Goal: Transaction & Acquisition: Book appointment/travel/reservation

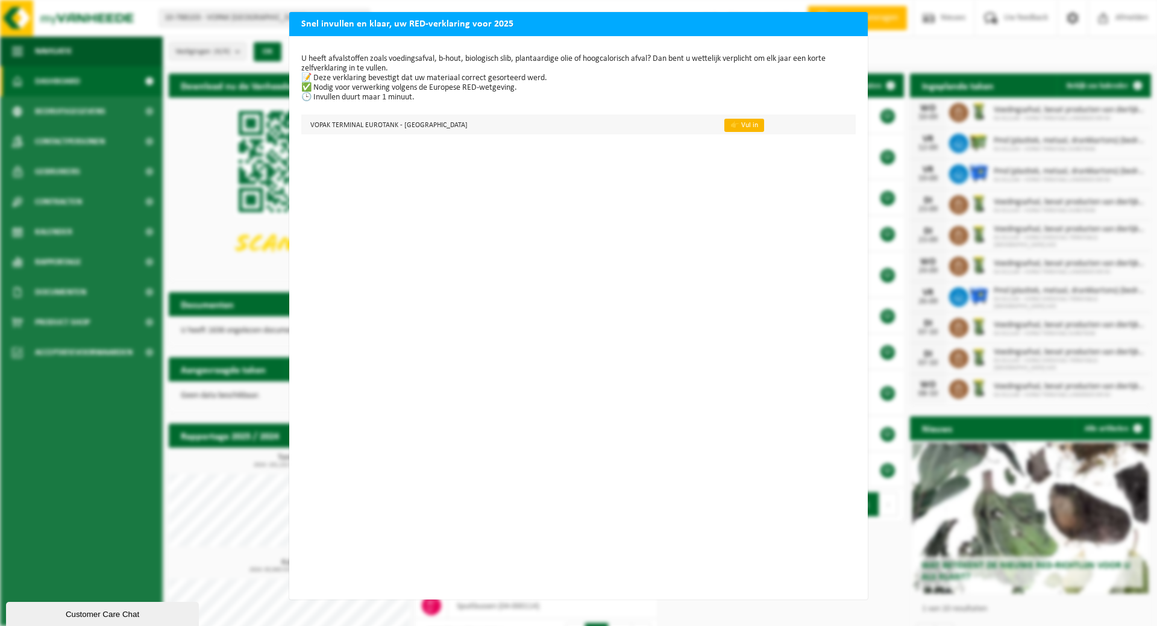
click at [724, 122] on link "👉 Vul in" at bounding box center [744, 125] width 40 height 13
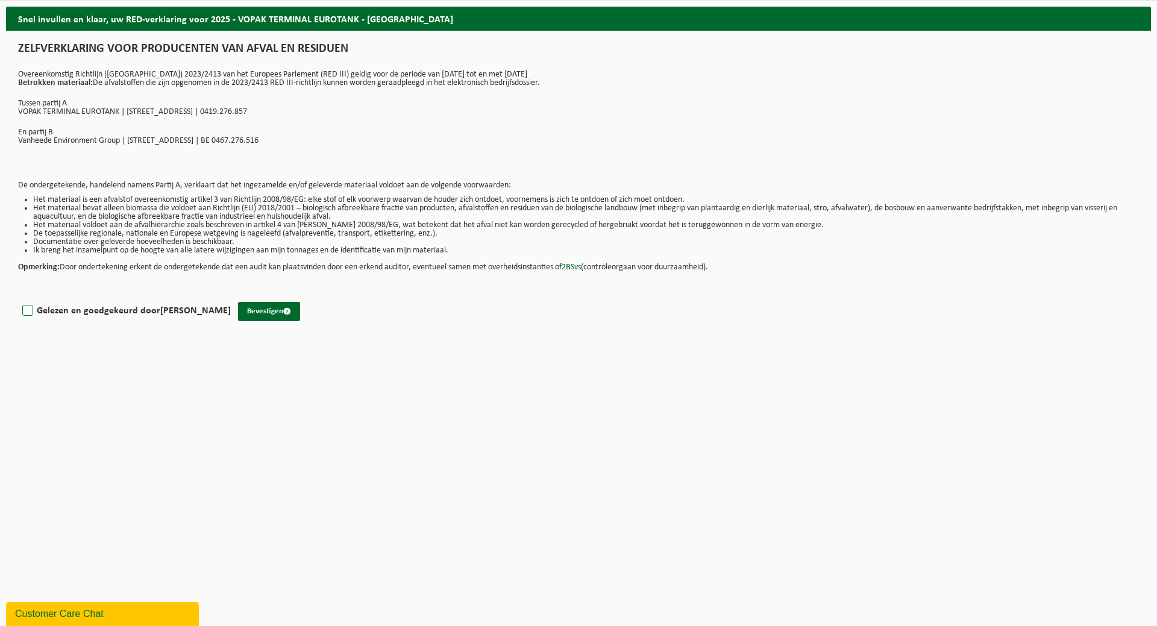
click at [27, 310] on label "Gelezen en goedgekeurd door DOMINIQUE GEUDENS" at bounding box center [125, 311] width 211 height 18
click at [231, 296] on input "Gelezen en goedgekeurd door DOMINIQUE GEUDENS" at bounding box center [231, 295] width 1 height 1
checkbox input "true"
click at [279, 314] on button "Bevestigen" at bounding box center [269, 311] width 62 height 19
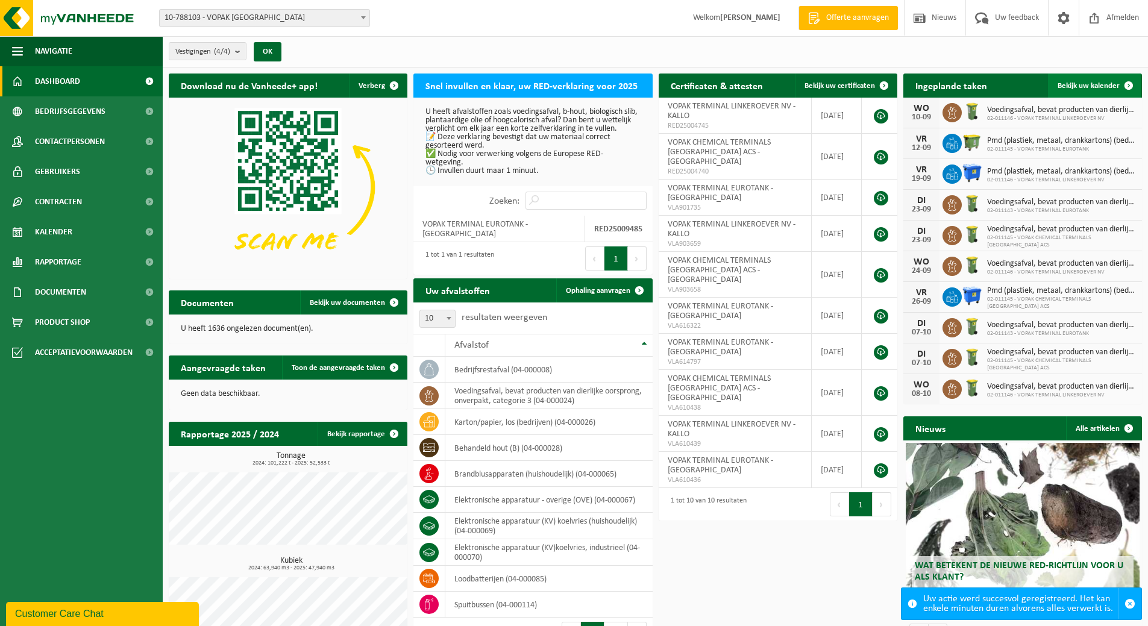
click at [1086, 87] on span "Bekijk uw kalender" at bounding box center [1089, 86] width 62 height 8
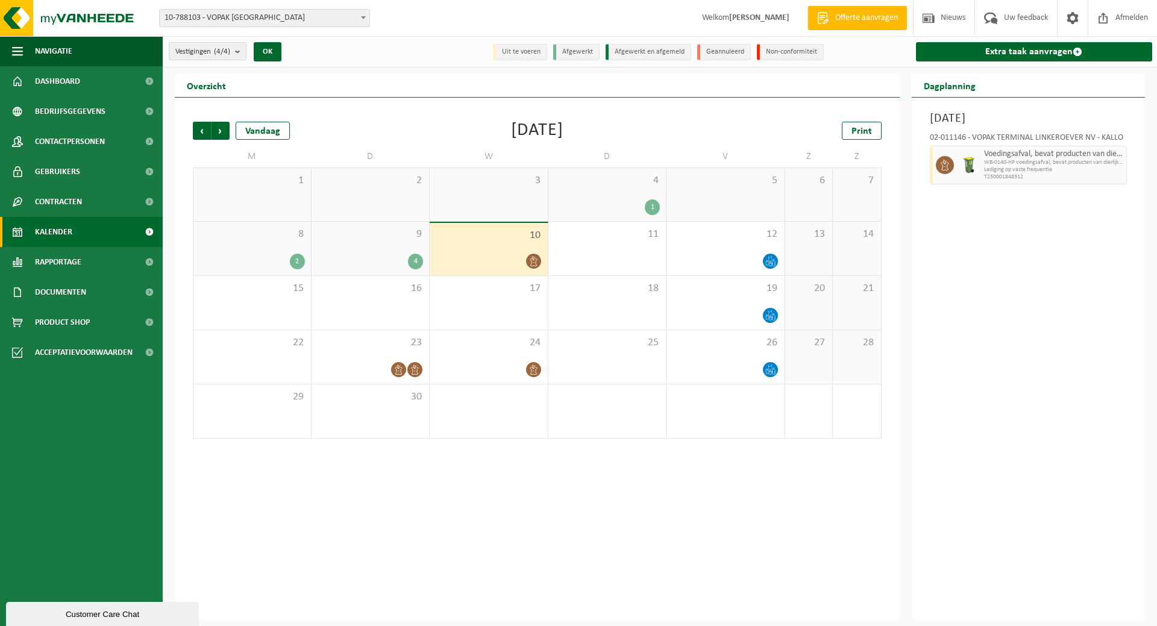
click at [394, 259] on div "4" at bounding box center [371, 262] width 106 height 16
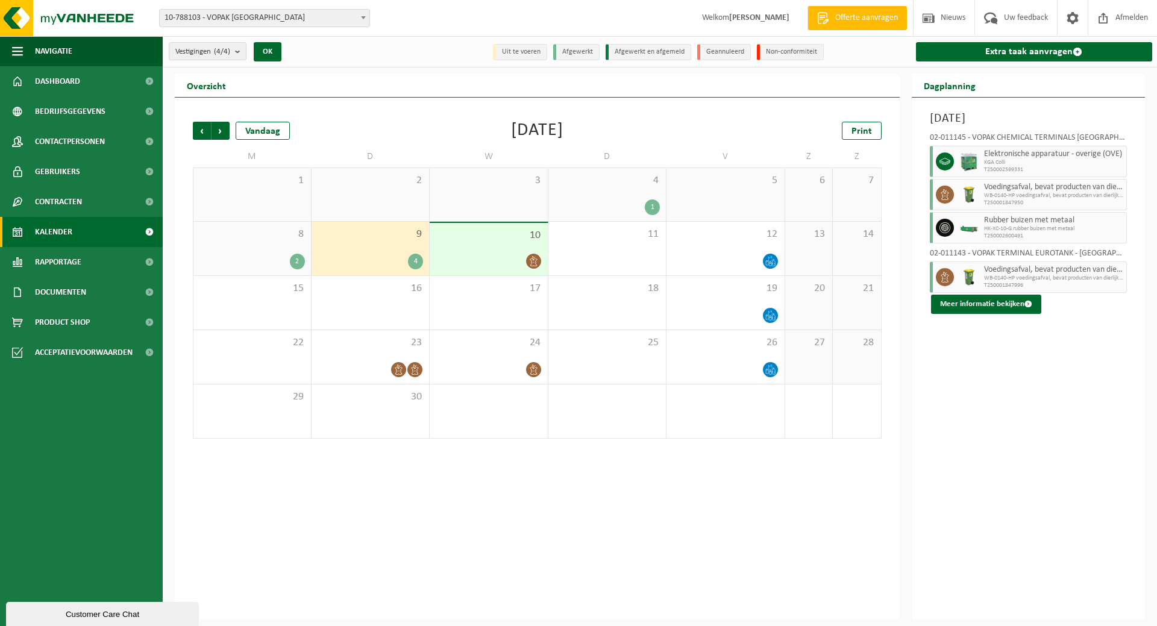
click at [356, 17] on span "10-788103 - VOPAK [GEOGRAPHIC_DATA]" at bounding box center [265, 18] width 210 height 17
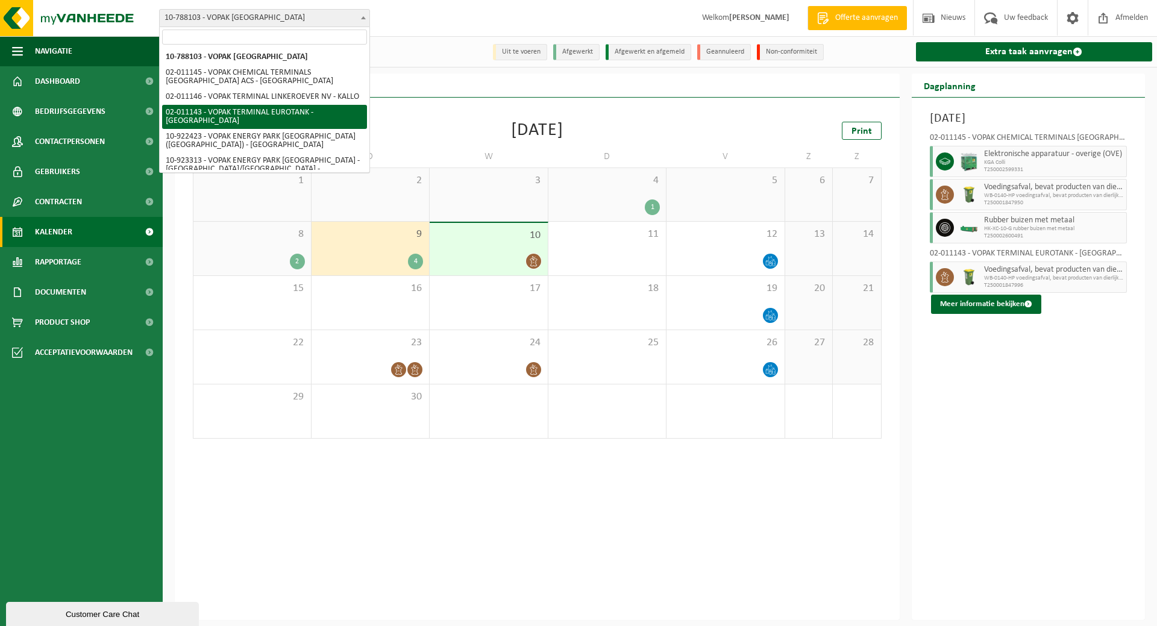
select select "2100"
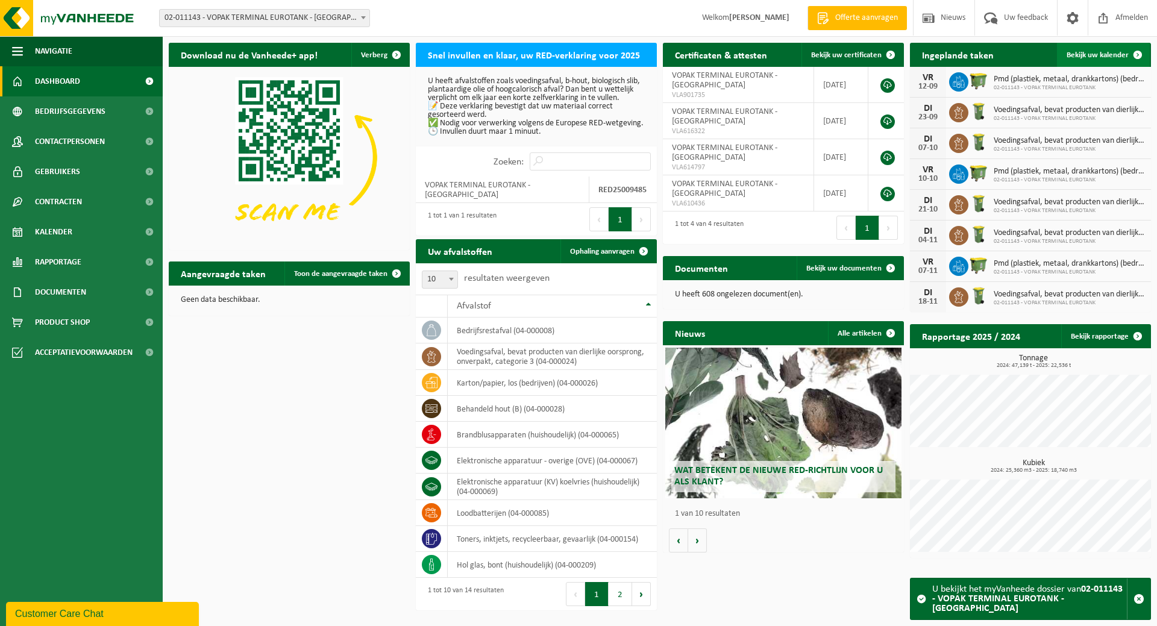
click at [1091, 53] on span "Bekijk uw kalender" at bounding box center [1098, 55] width 62 height 8
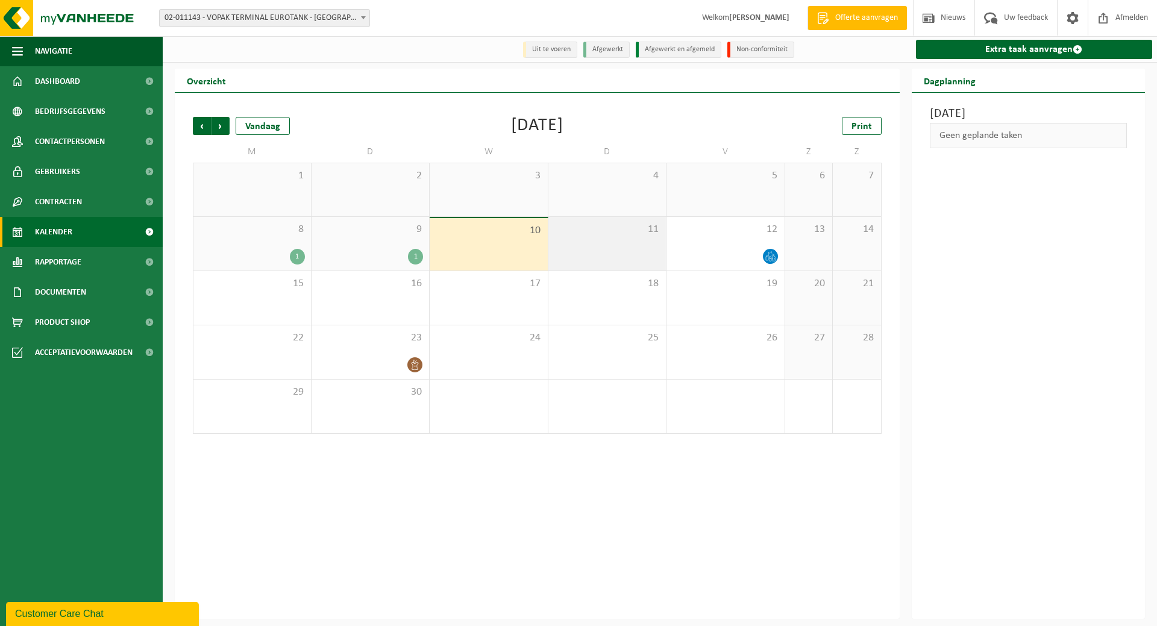
click at [639, 257] on div "11" at bounding box center [607, 244] width 118 height 54
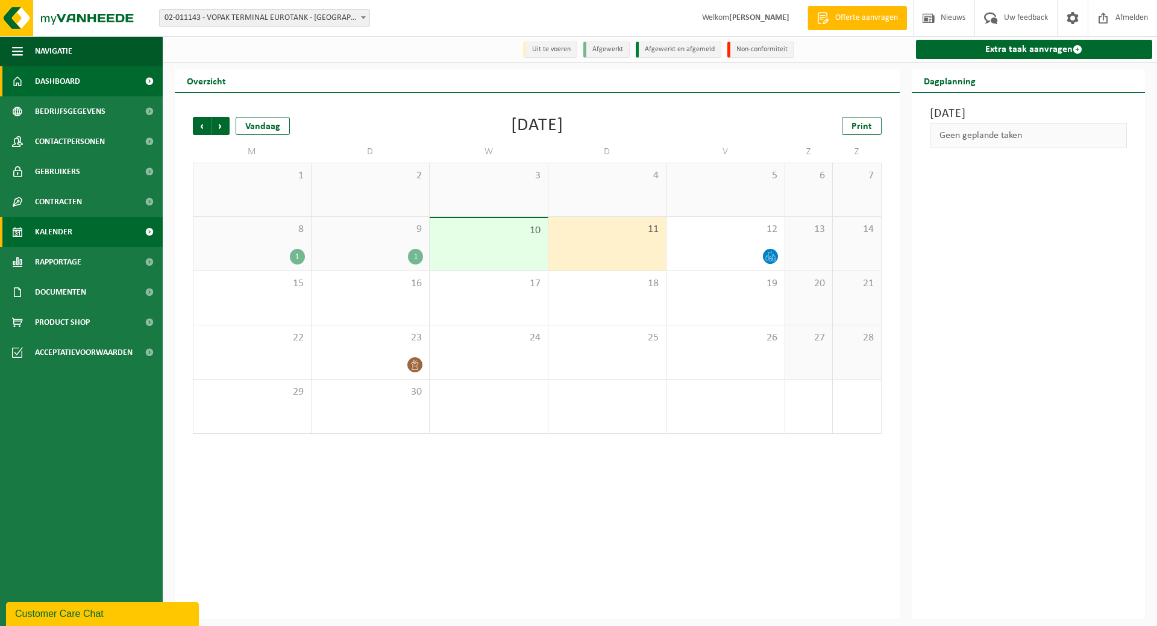
click at [85, 86] on link "Dashboard" at bounding box center [81, 81] width 163 height 30
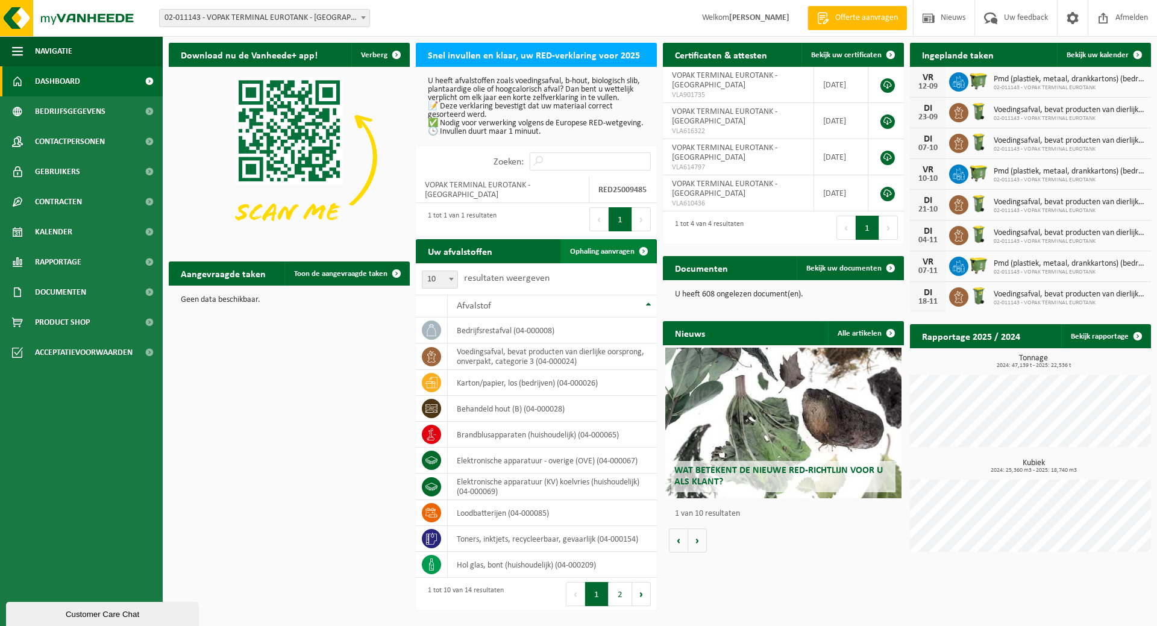
click at [607, 251] on span "Ophaling aanvragen" at bounding box center [602, 252] width 64 height 8
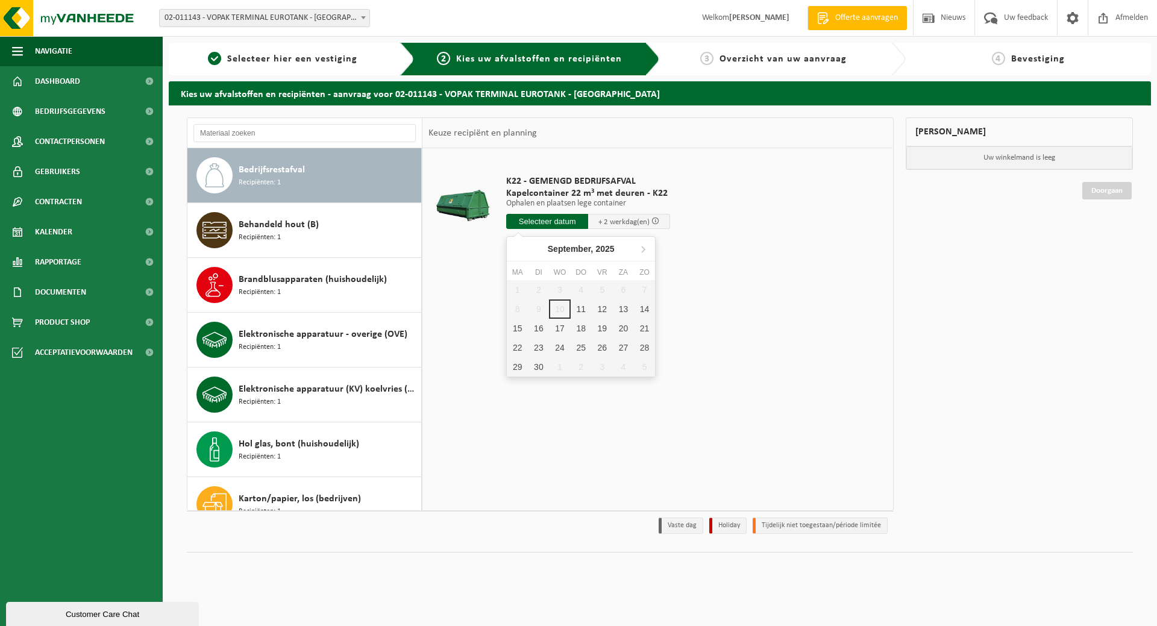
click at [522, 221] on input "text" at bounding box center [547, 221] width 82 height 15
click at [581, 307] on div "11" at bounding box center [581, 308] width 21 height 19
type input "Van [DATE]"
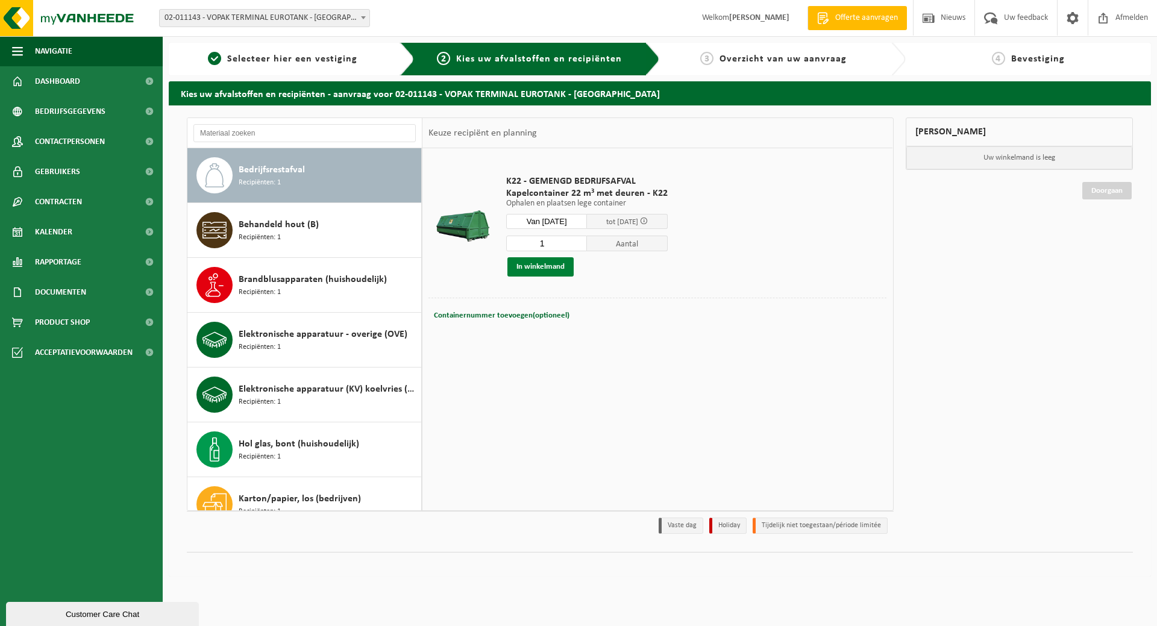
click at [542, 272] on button "In winkelmand" at bounding box center [540, 266] width 66 height 19
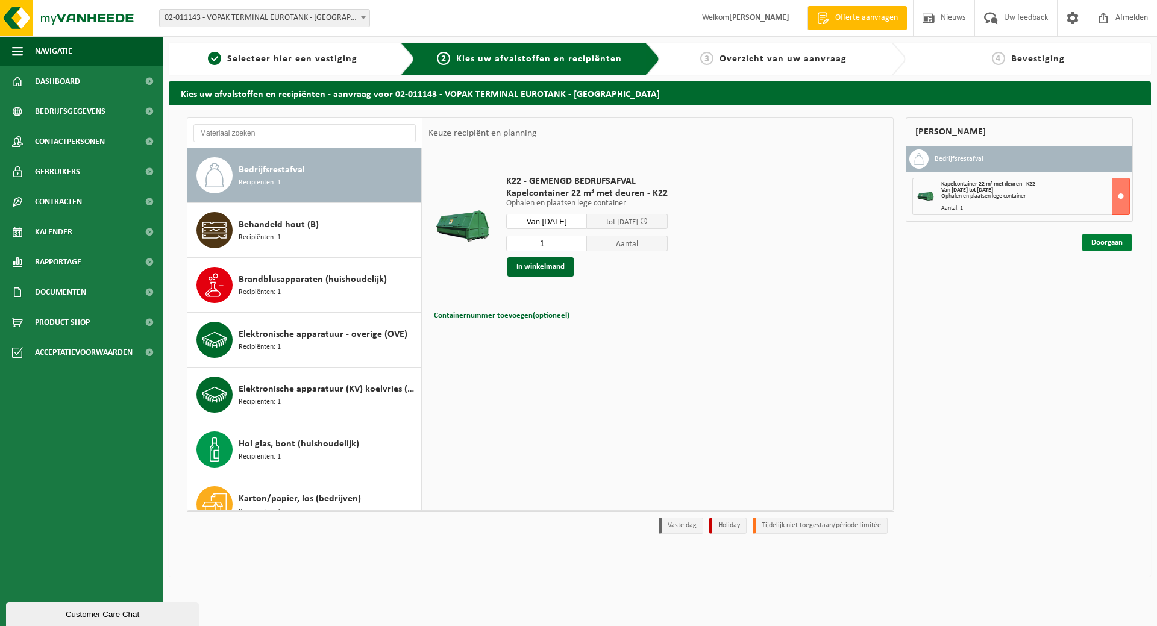
click at [1105, 243] on link "Doorgaan" at bounding box center [1106, 242] width 49 height 17
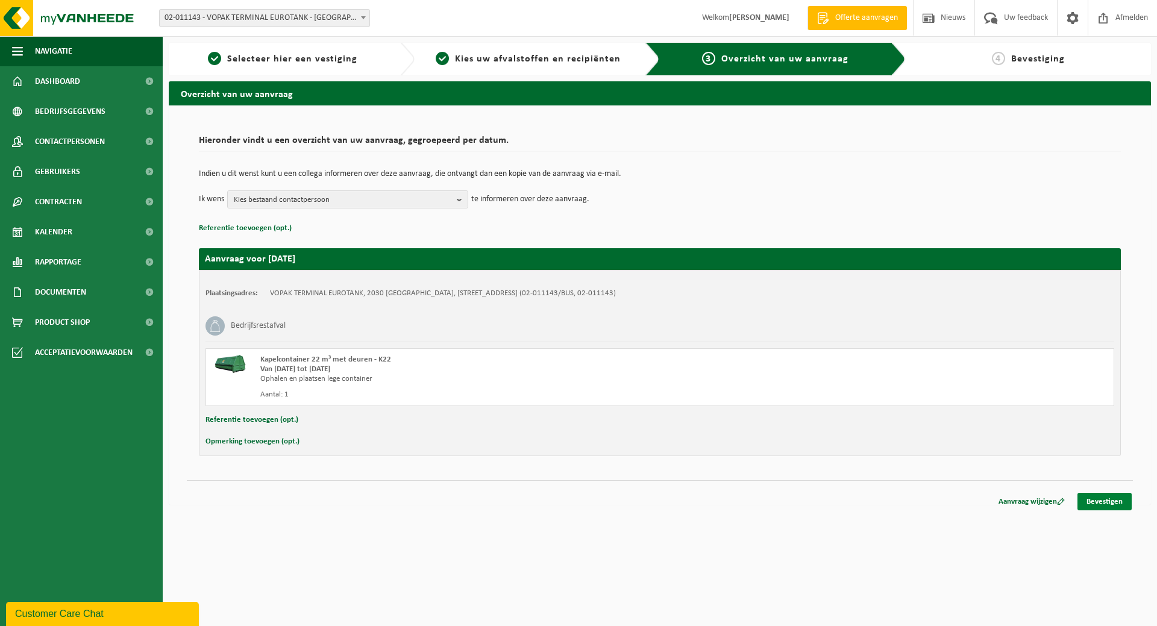
click at [1101, 500] on link "Bevestigen" at bounding box center [1104, 501] width 54 height 17
